Goal: Task Accomplishment & Management: Manage account settings

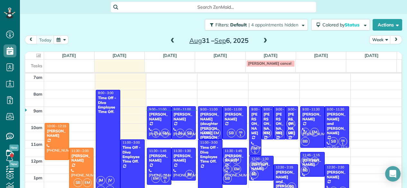
scroll to position [3, 3]
click at [262, 40] on span at bounding box center [265, 41] width 7 height 6
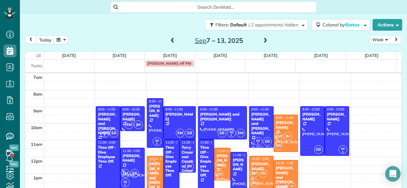
click at [220, 161] on div "EM SB" at bounding box center [221, 169] width 14 height 19
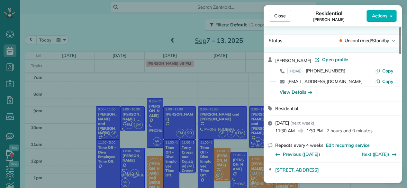
click at [375, 40] on span "Unconfirmed/Standby" at bounding box center [367, 40] width 44 height 6
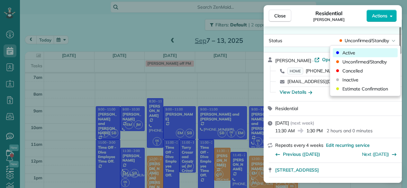
click at [360, 51] on div "Active" at bounding box center [365, 52] width 65 height 9
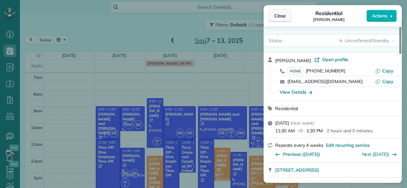
click at [289, 19] on button "Close" at bounding box center [280, 16] width 22 height 12
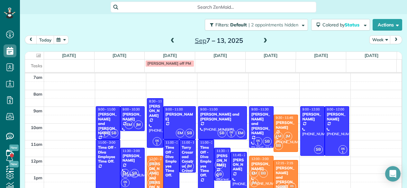
click at [278, 173] on div "[PERSON_NAME] and [PERSON_NAME]" at bounding box center [285, 177] width 21 height 23
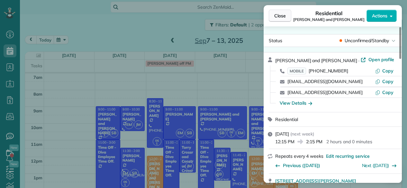
click at [283, 17] on span "Close" at bounding box center [280, 16] width 12 height 6
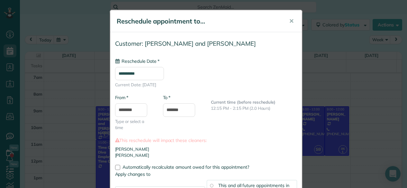
type input "**********"
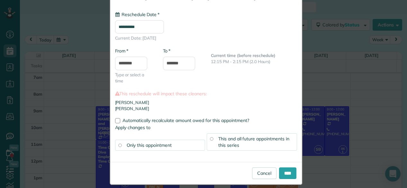
scroll to position [47, 0]
drag, startPoint x: 238, startPoint y: 144, endPoint x: 286, endPoint y: 178, distance: 58.7
click at [286, 178] on form "**********" at bounding box center [206, 84] width 192 height 199
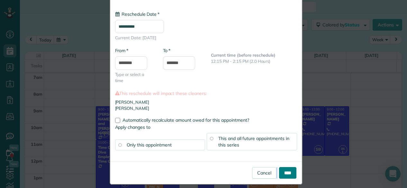
click at [286, 169] on input "****" at bounding box center [287, 173] width 17 height 12
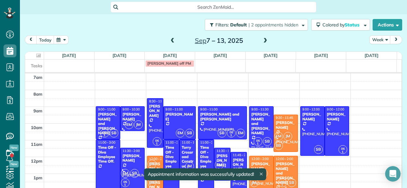
click at [280, 171] on div "[PERSON_NAME] and [PERSON_NAME]" at bounding box center [285, 172] width 21 height 23
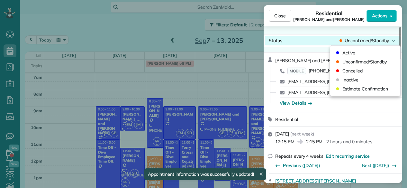
click at [366, 43] on span "Unconfirmed/Standby" at bounding box center [367, 40] width 44 height 6
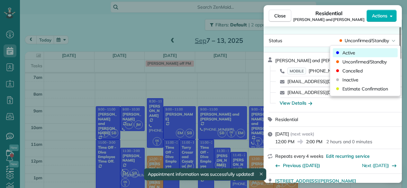
click at [357, 49] on div "Active" at bounding box center [365, 52] width 65 height 9
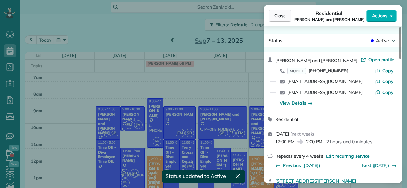
click at [285, 15] on button "Close" at bounding box center [280, 16] width 22 height 12
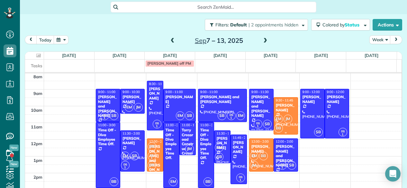
scroll to position [17, 0]
